Goal: Check status

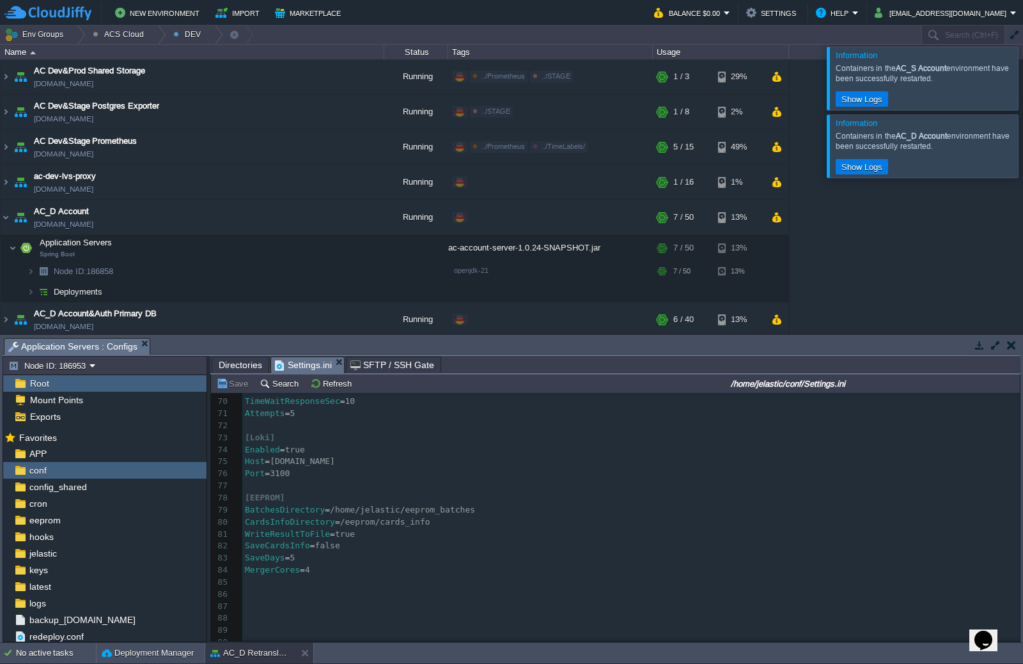
click at [1038, 84] on div at bounding box center [1038, 78] width 0 height 63
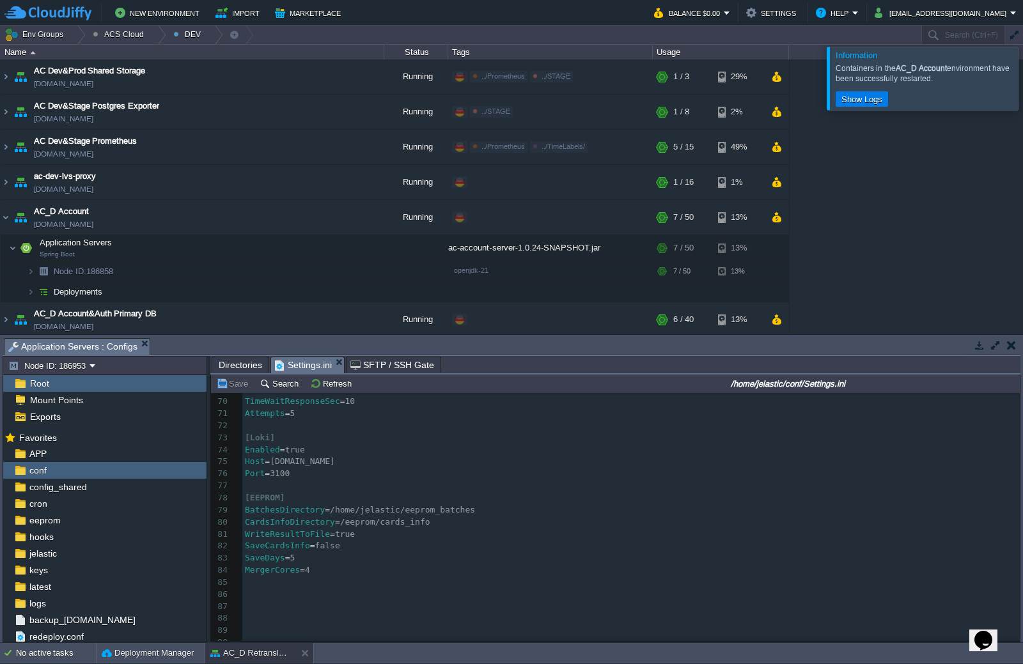
click at [1038, 89] on div at bounding box center [1038, 78] width 0 height 63
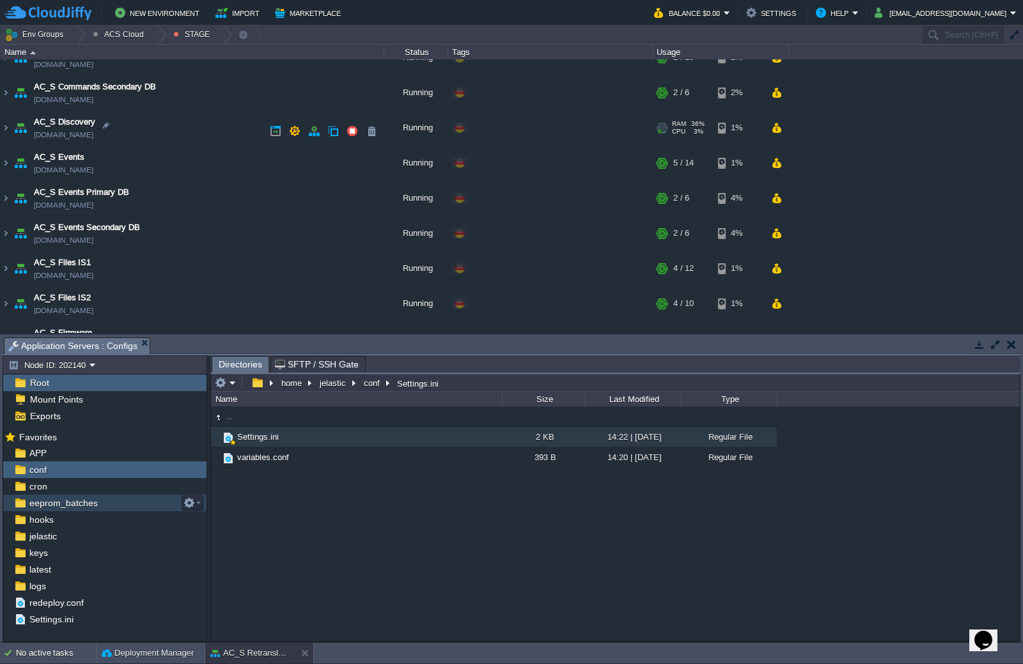
scroll to position [515, 0]
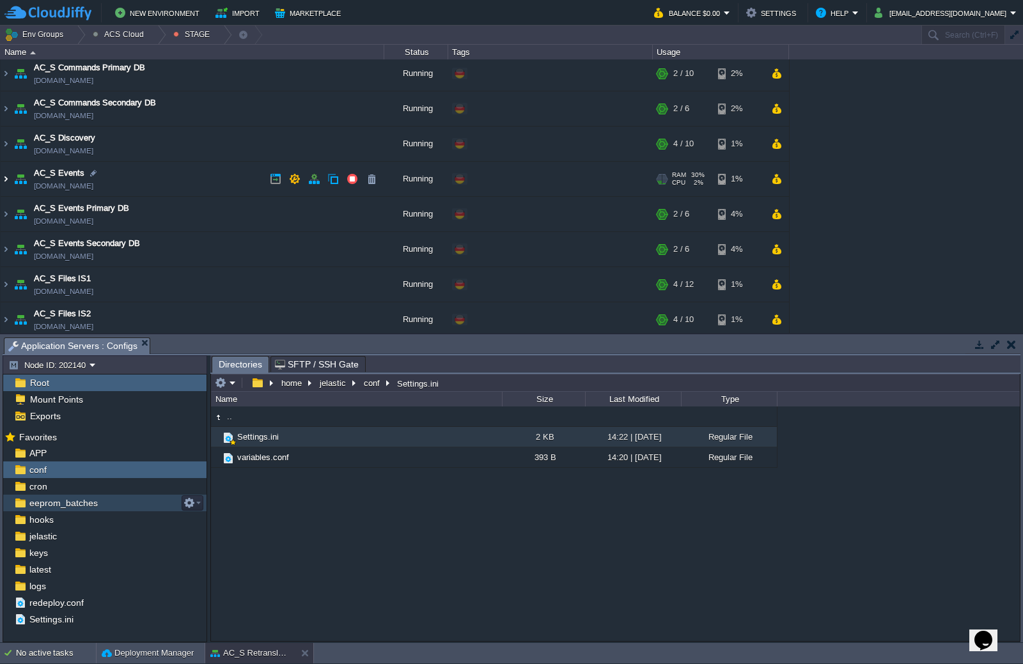
click at [8, 178] on img at bounding box center [6, 179] width 10 height 35
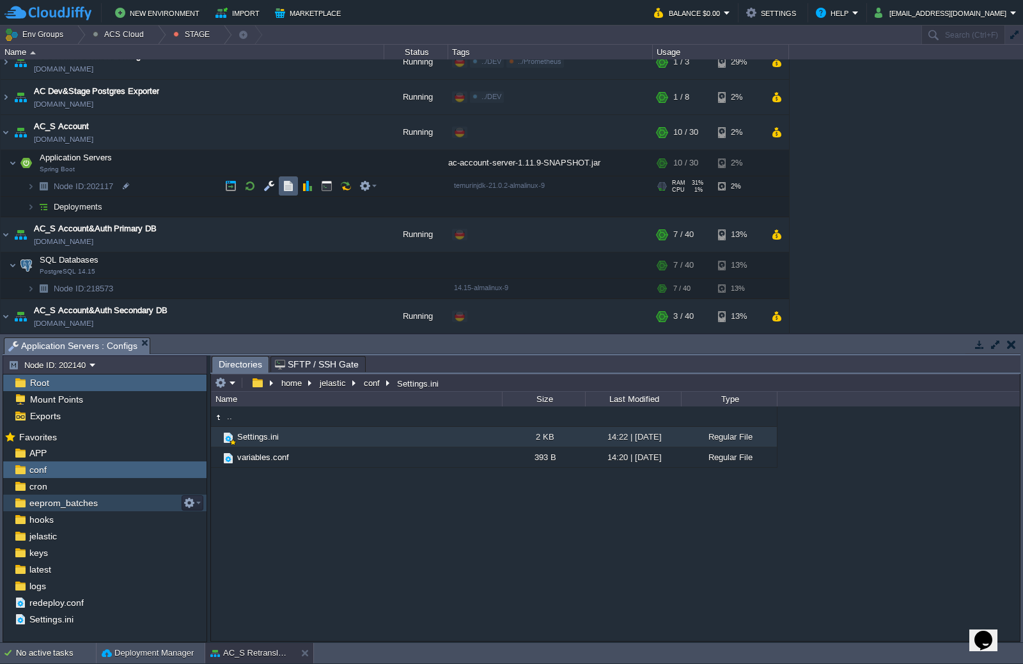
scroll to position [4, 0]
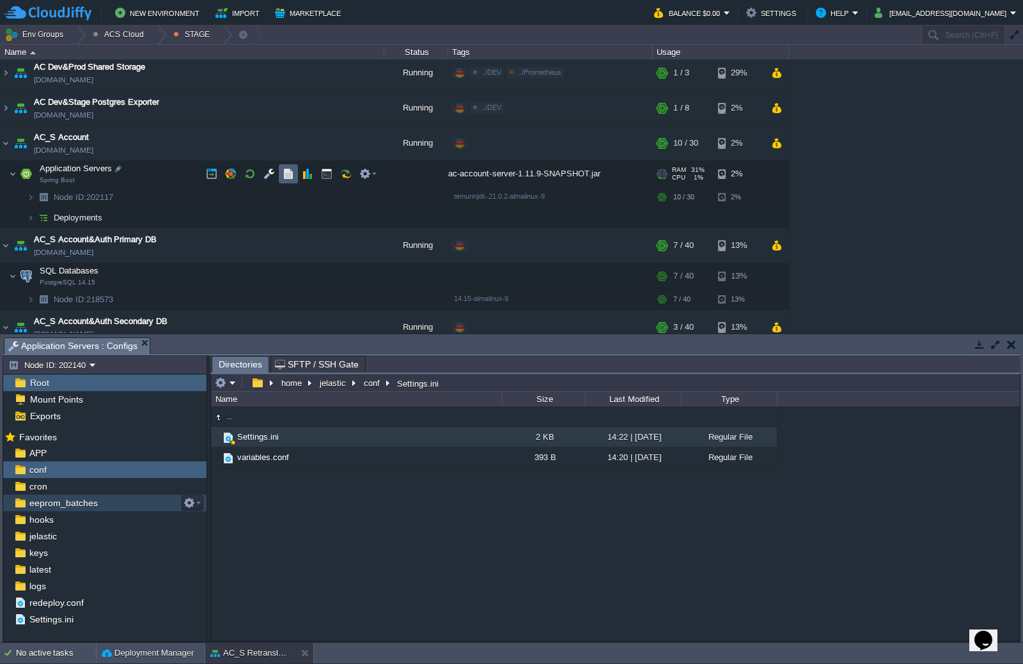
click at [284, 171] on button "button" at bounding box center [289, 174] width 12 height 12
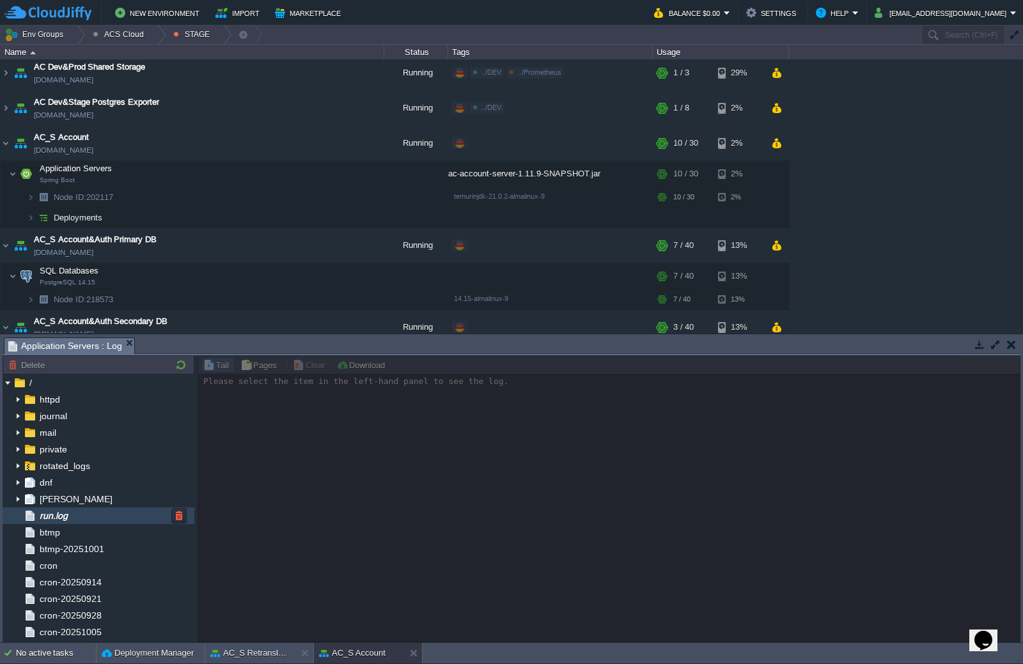
click at [66, 511] on span "run.log" at bounding box center [53, 516] width 33 height 12
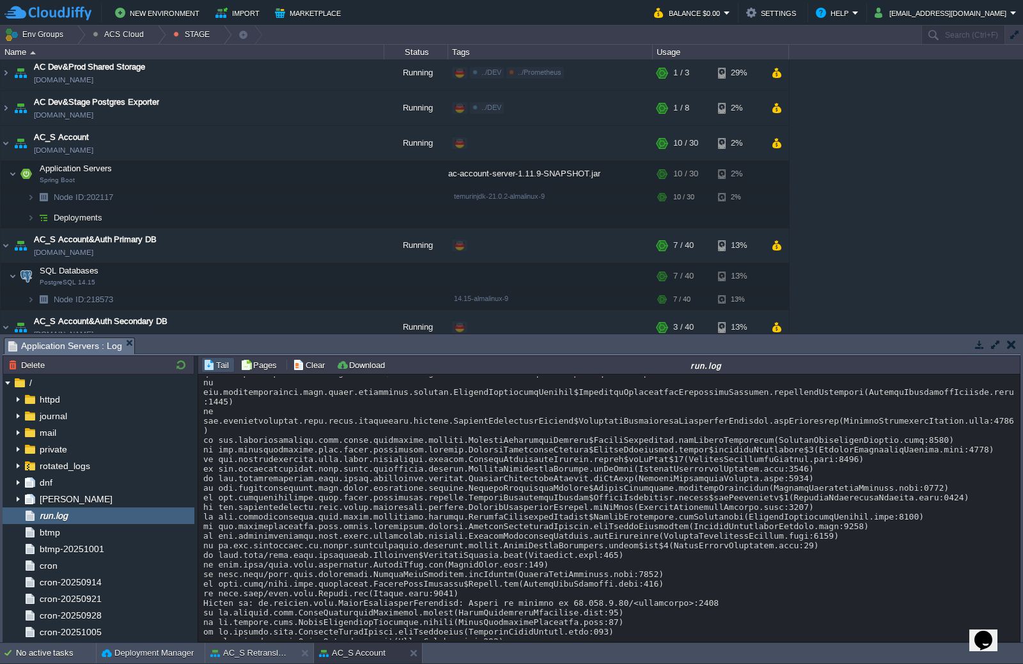
scroll to position [11118, 0]
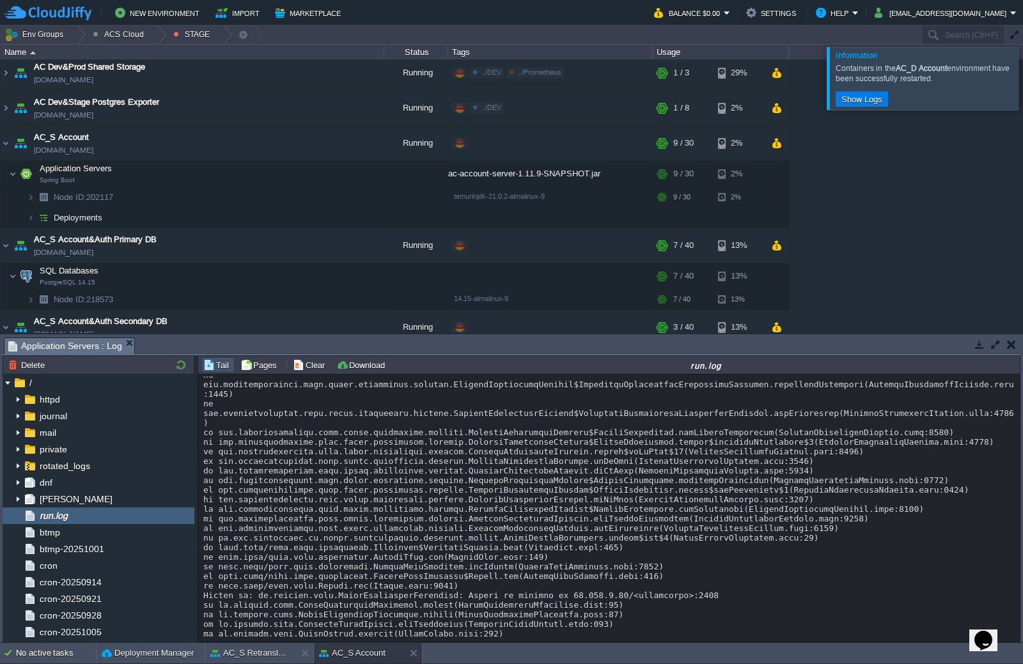
scroll to position [0, 0]
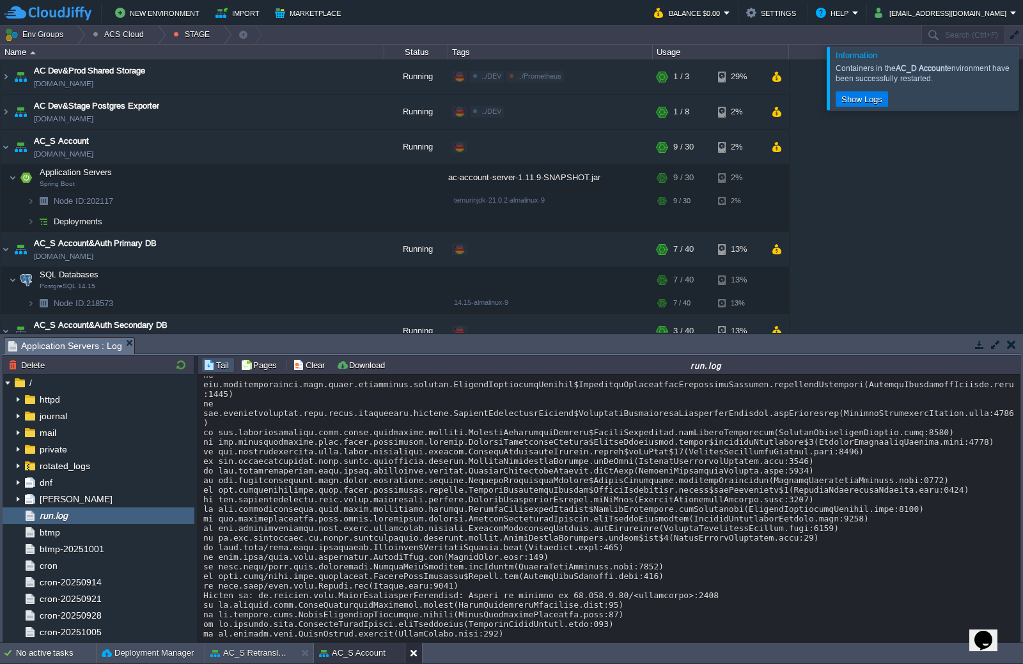
click at [416, 650] on button at bounding box center [416, 653] width 13 height 13
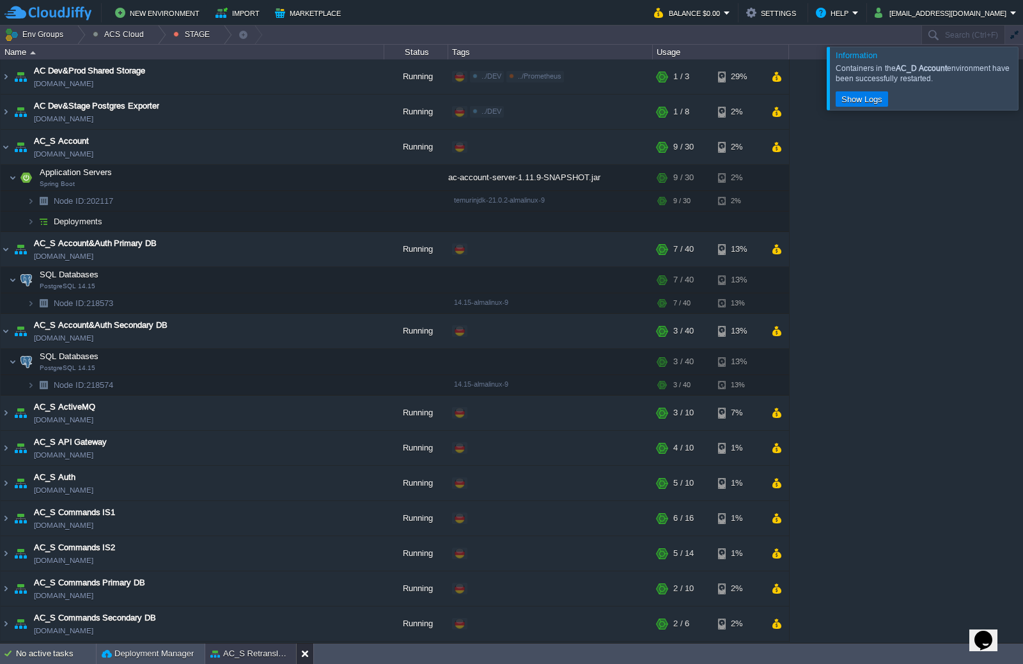
click at [307, 656] on button at bounding box center [307, 653] width 13 height 13
click at [251, 178] on button "button" at bounding box center [250, 178] width 12 height 12
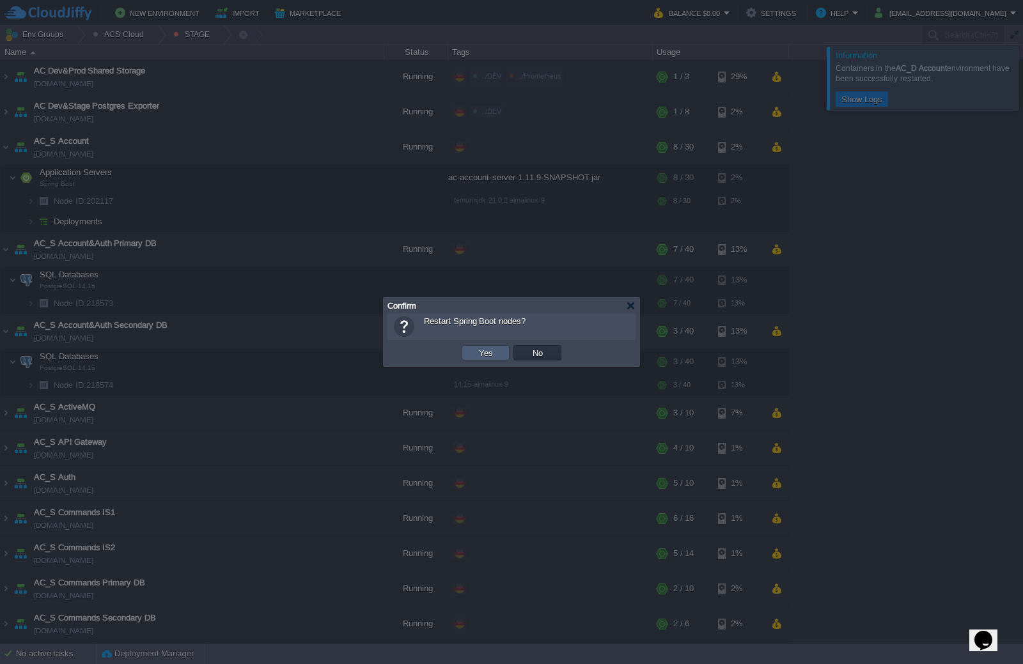
click at [493, 355] on button "Yes" at bounding box center [486, 353] width 22 height 12
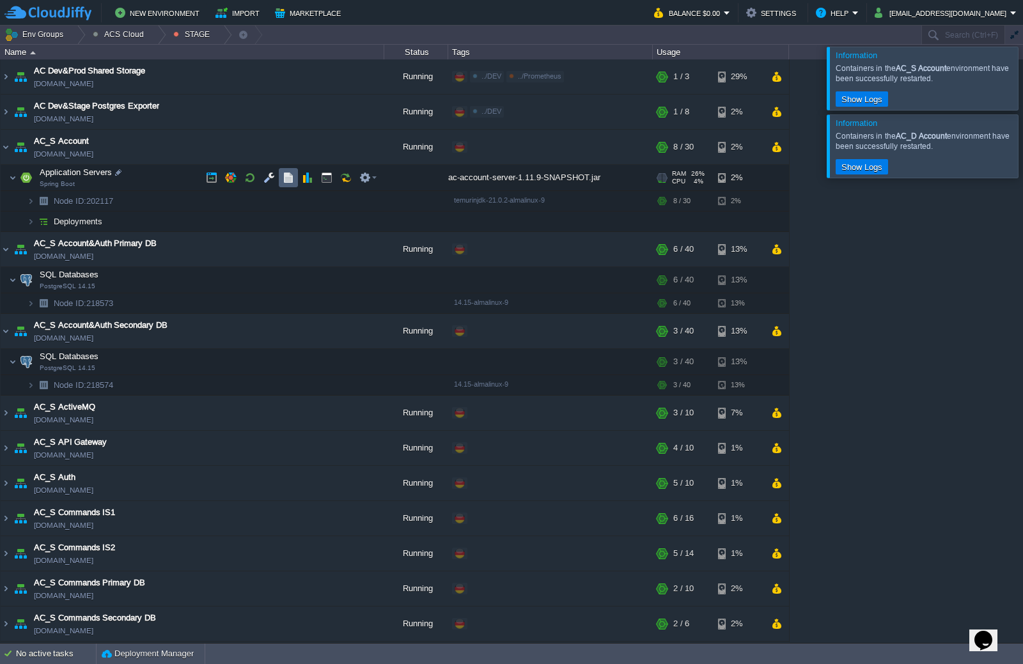
click at [283, 180] on button "button" at bounding box center [289, 178] width 12 height 12
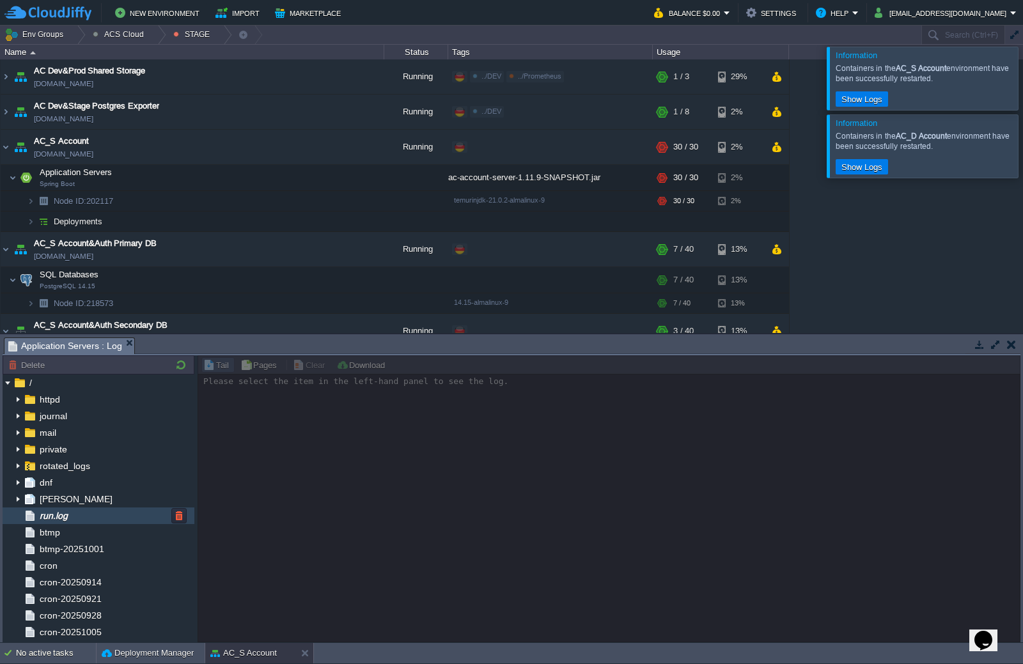
click at [54, 516] on span "run.log" at bounding box center [53, 516] width 33 height 12
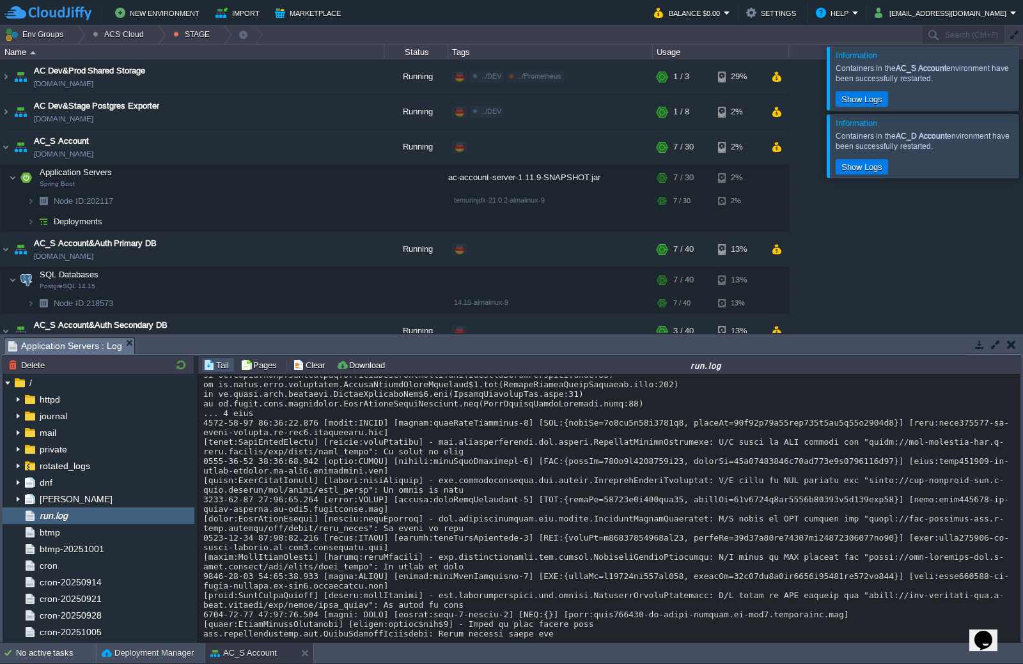
scroll to position [11205, 0]
